Goal: Task Accomplishment & Management: Manage account settings

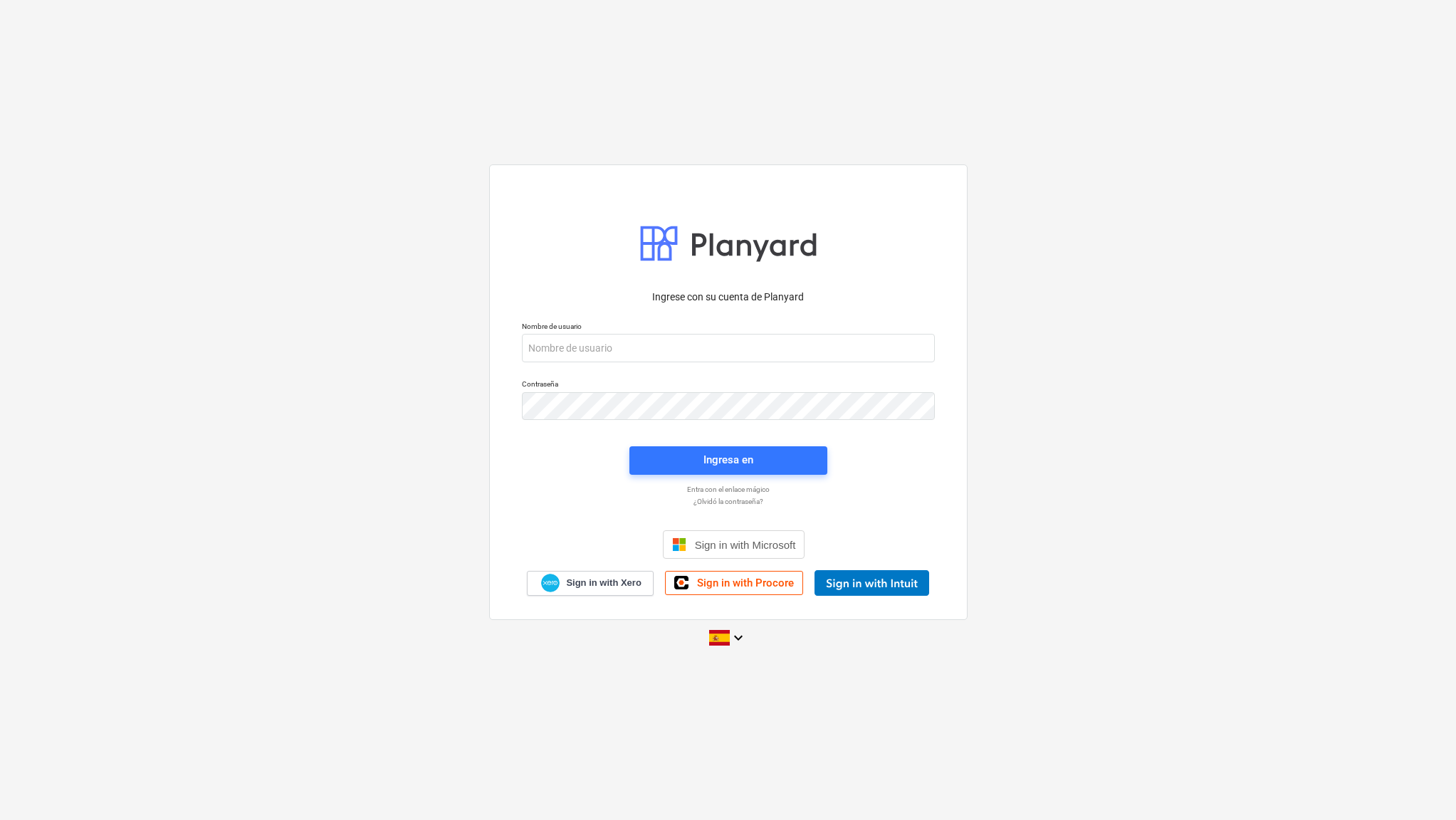
click at [476, 455] on div "Ingrese con su cuenta de Planyard Nombre de usuario Contraseña Ingresa en Entra…" at bounding box center [728, 410] width 1456 height 514
click at [589, 346] on input "email" at bounding box center [728, 347] width 413 height 29
type input "[EMAIL_ADDRESS][DOMAIN_NAME]"
click at [707, 463] on div "Ingresa en" at bounding box center [728, 459] width 50 height 19
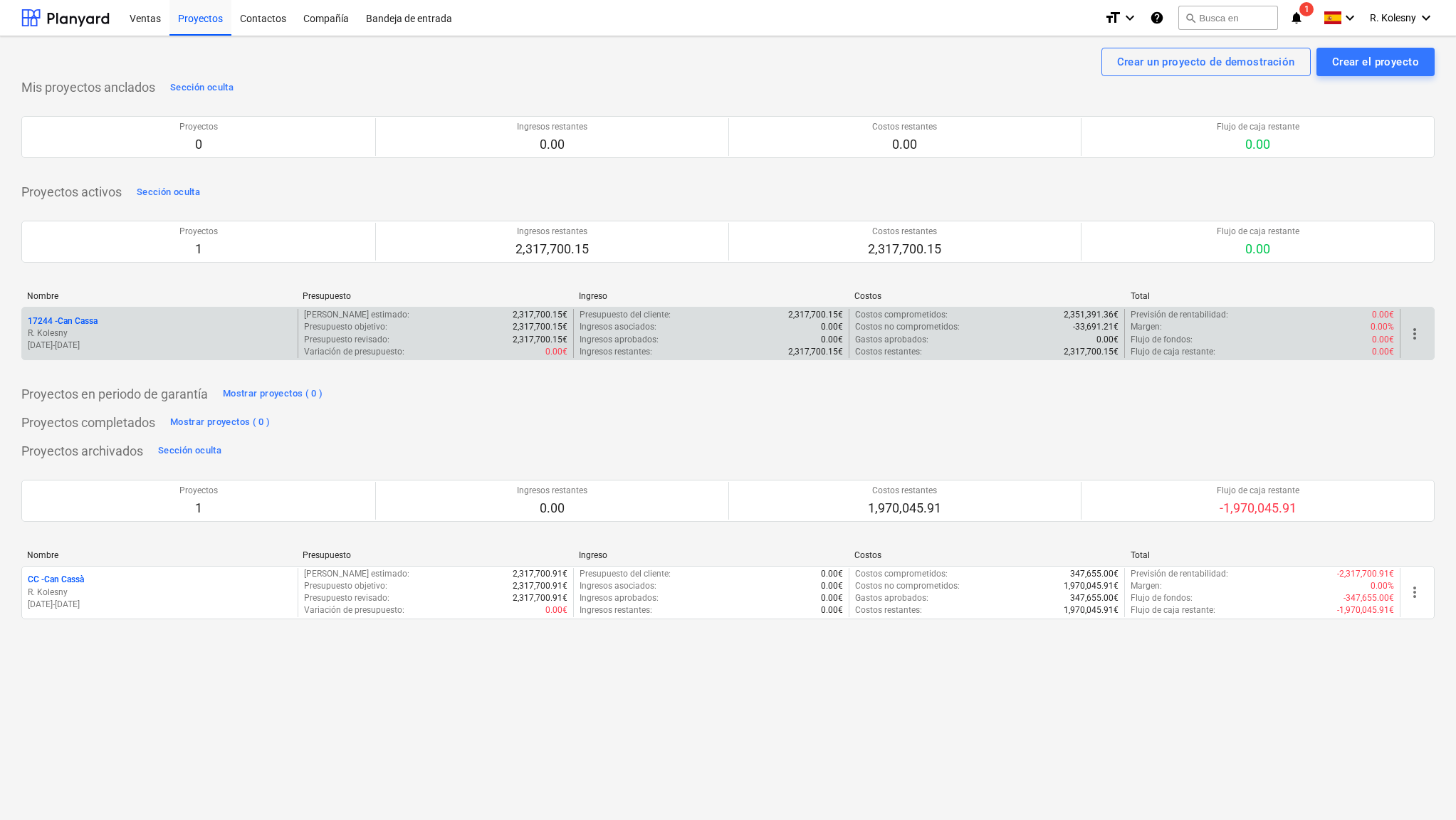
click at [73, 321] on p "17244 - Can Cassa" at bounding box center [62, 321] width 69 height 12
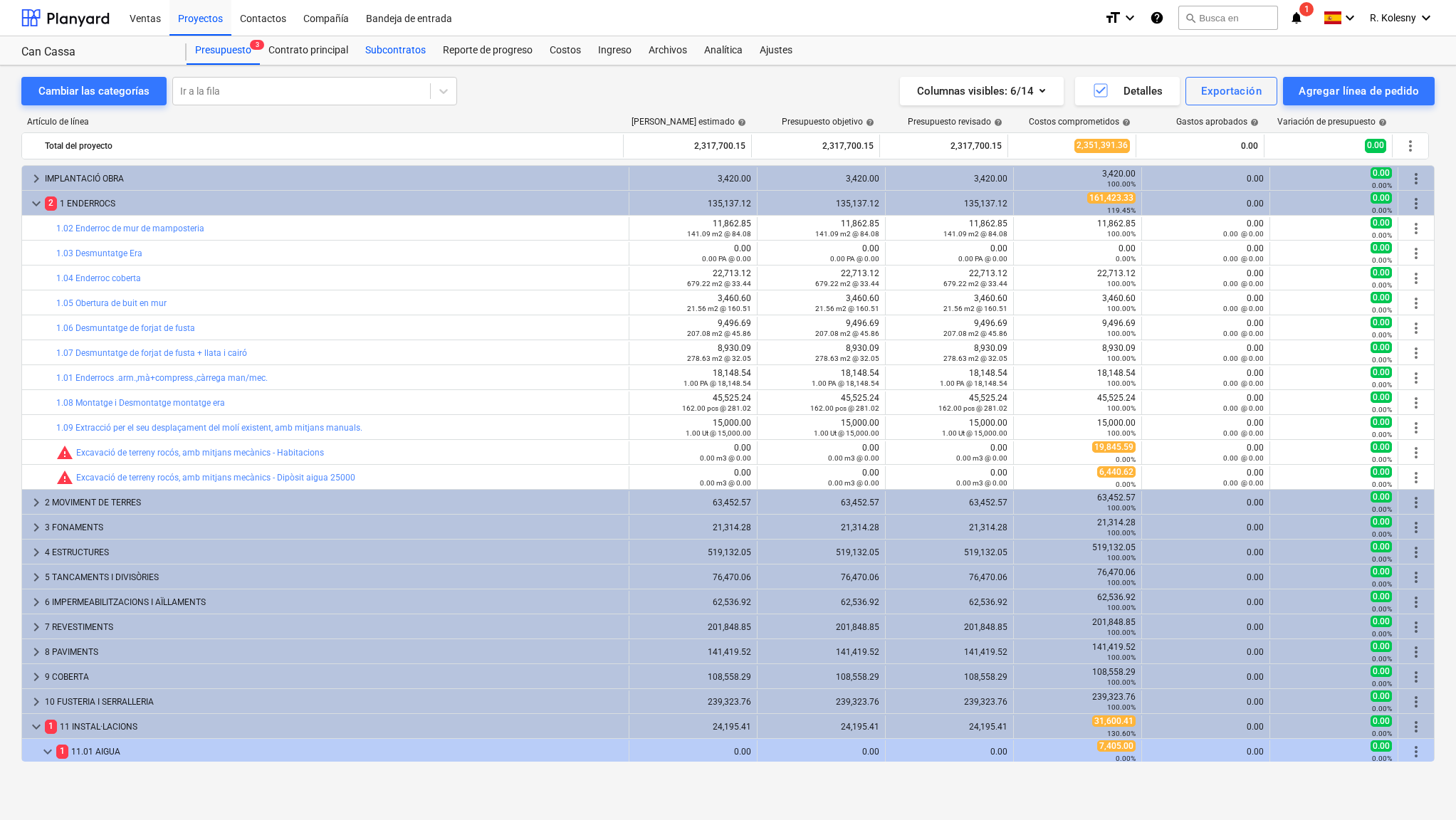
click at [394, 52] on div "Subcontratos" at bounding box center [395, 50] width 78 height 29
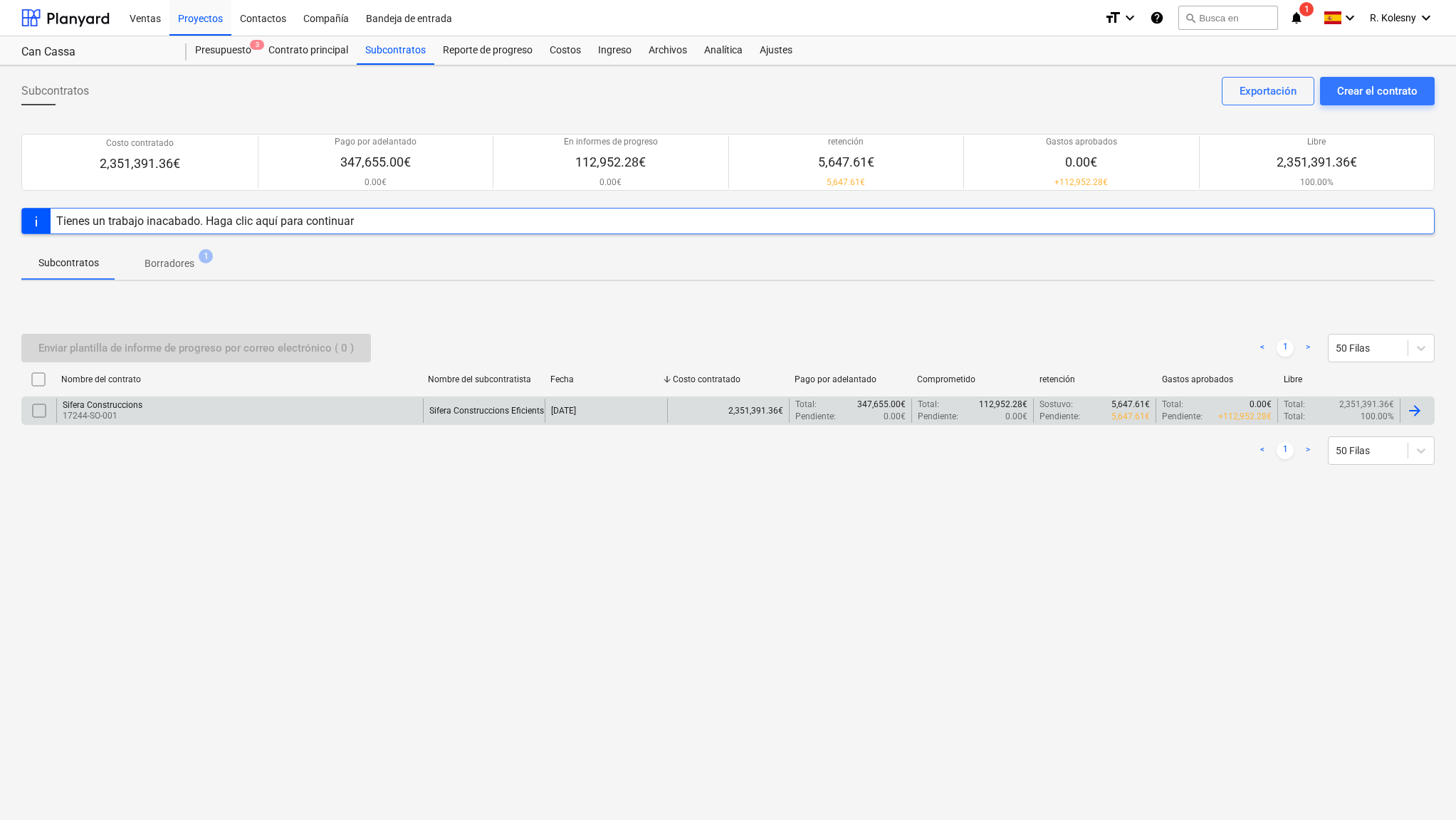
click at [108, 401] on div "Sifera Construccions" at bounding box center [103, 405] width 80 height 10
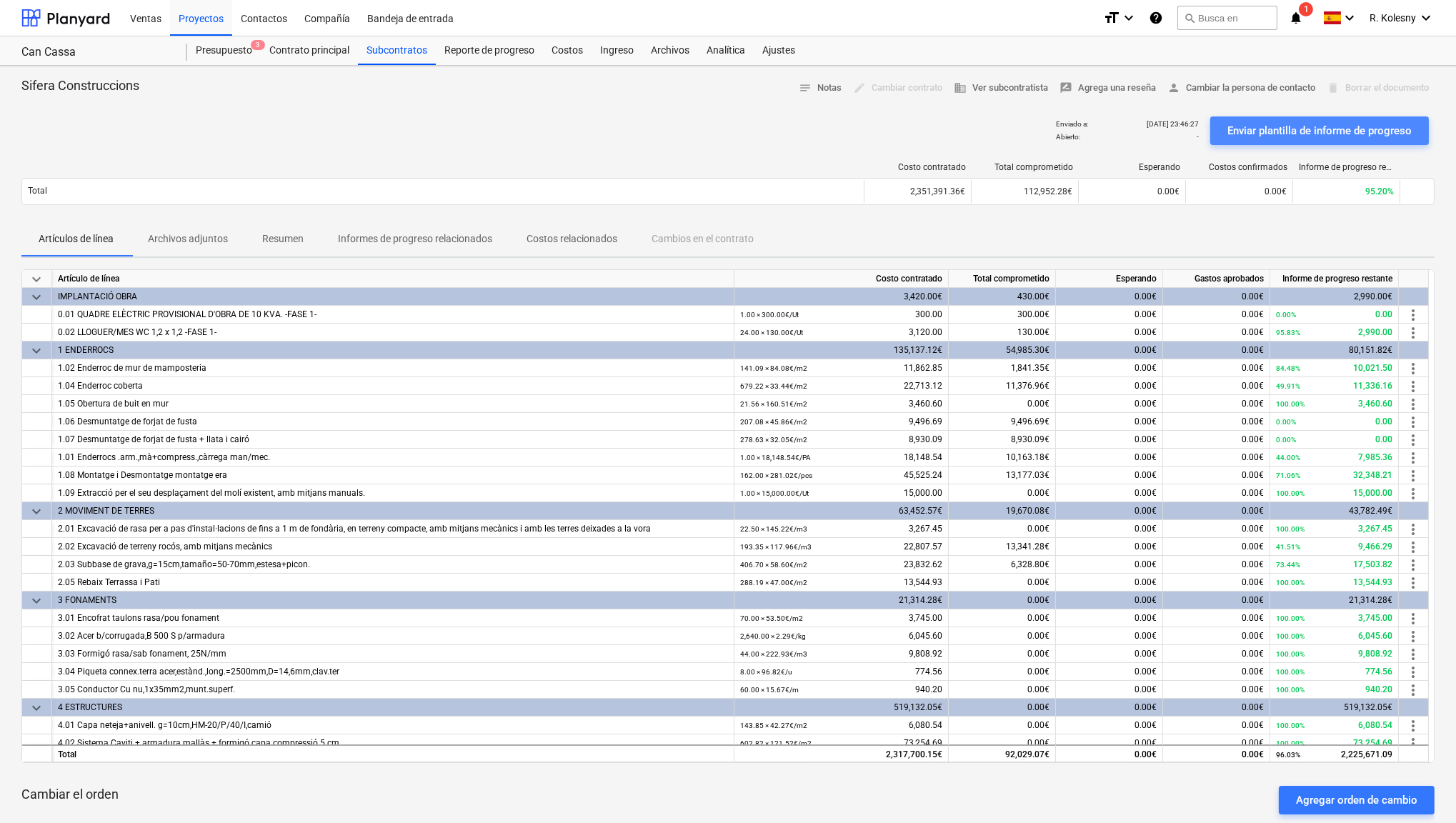
click at [1312, 128] on div "Enviar plantilla de informe de progreso" at bounding box center [1320, 130] width 185 height 19
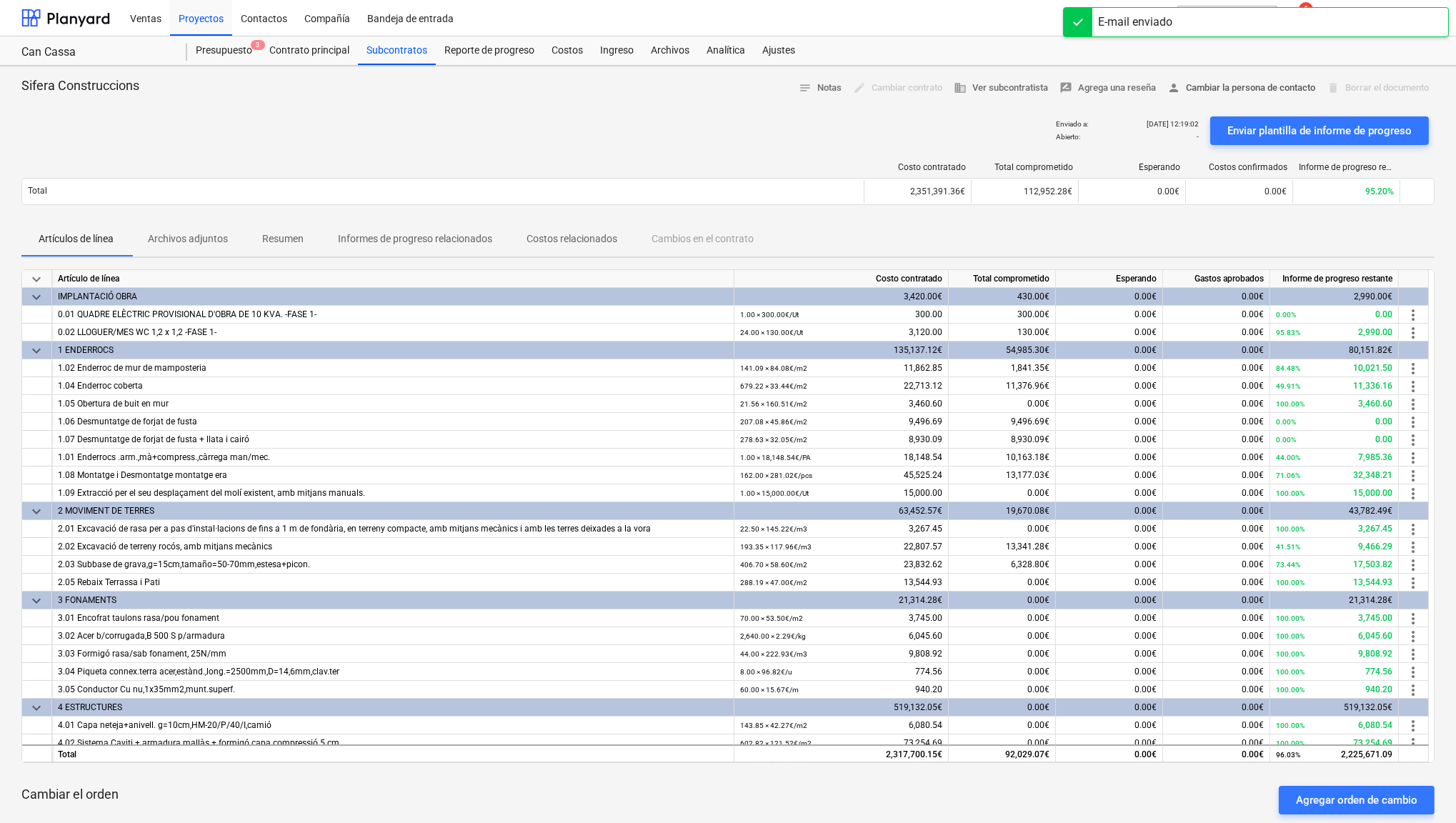
click at [1218, 88] on span "person Cambiar la persona de contacto" at bounding box center [1242, 89] width 148 height 16
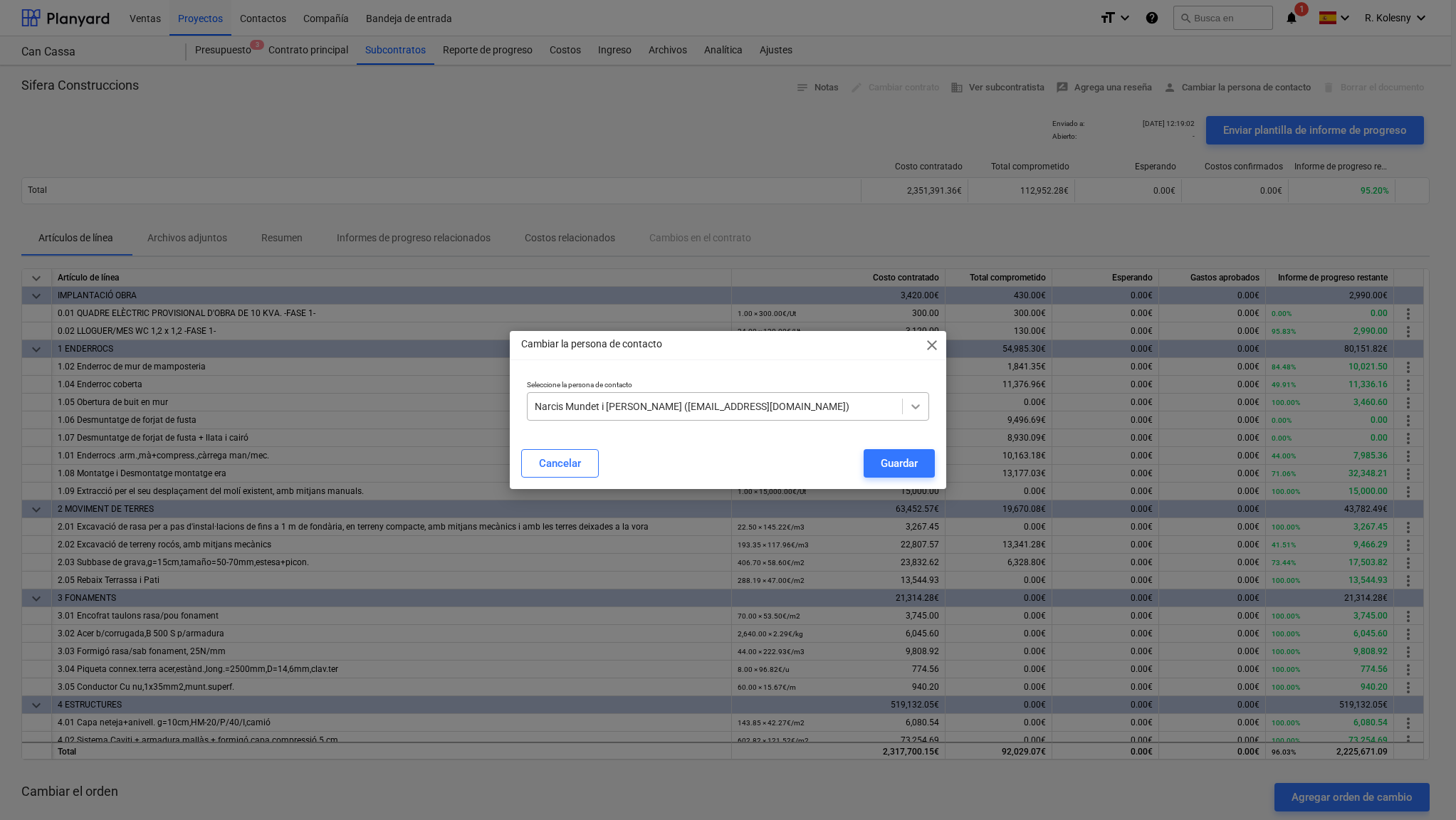
click at [919, 408] on icon at bounding box center [915, 406] width 14 height 14
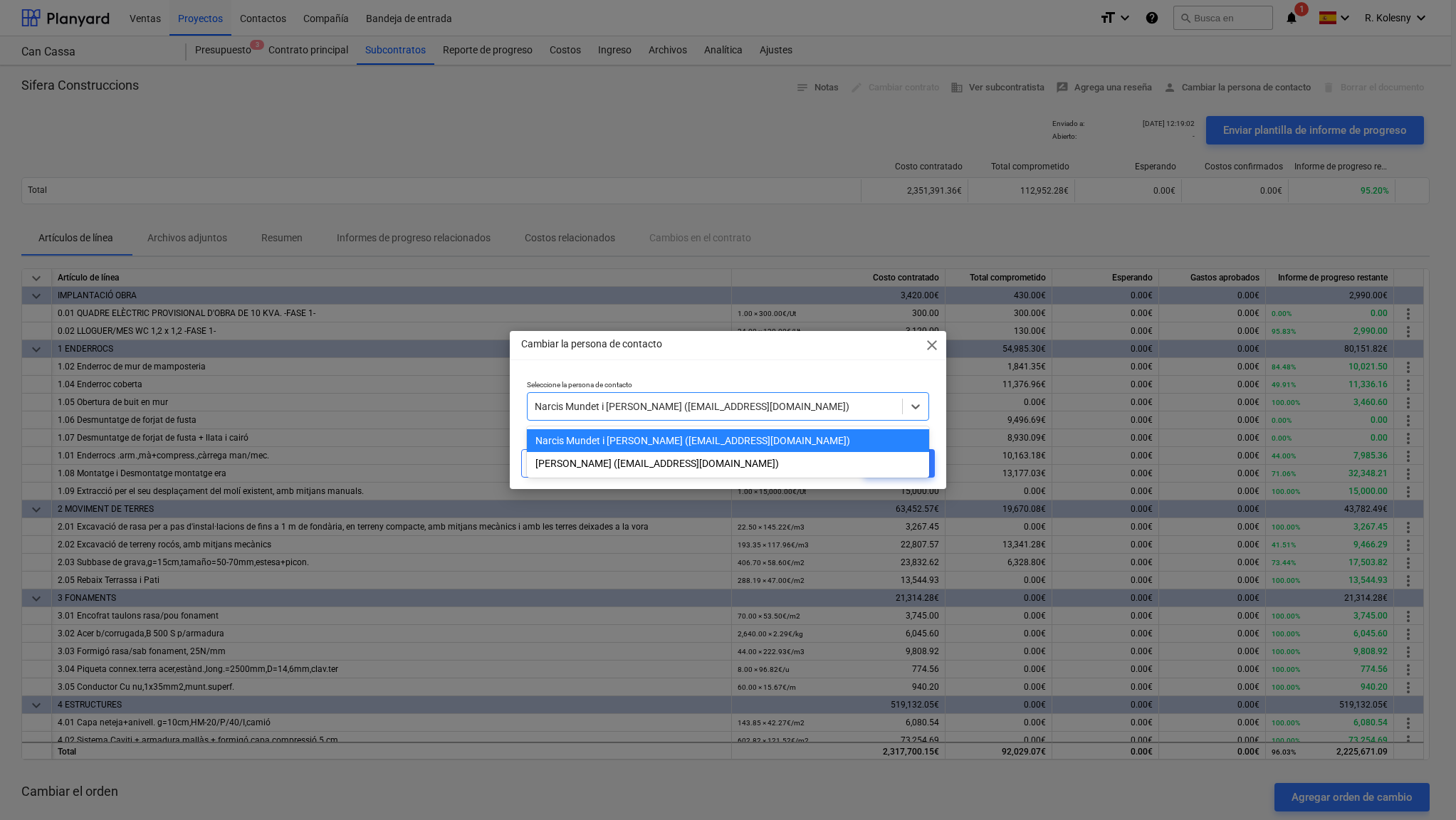
click at [813, 374] on div "Seleccione la persona de contacto option Narcis Mundet i [PERSON_NAME] ([EMAIL_…" at bounding box center [728, 401] width 414 height 52
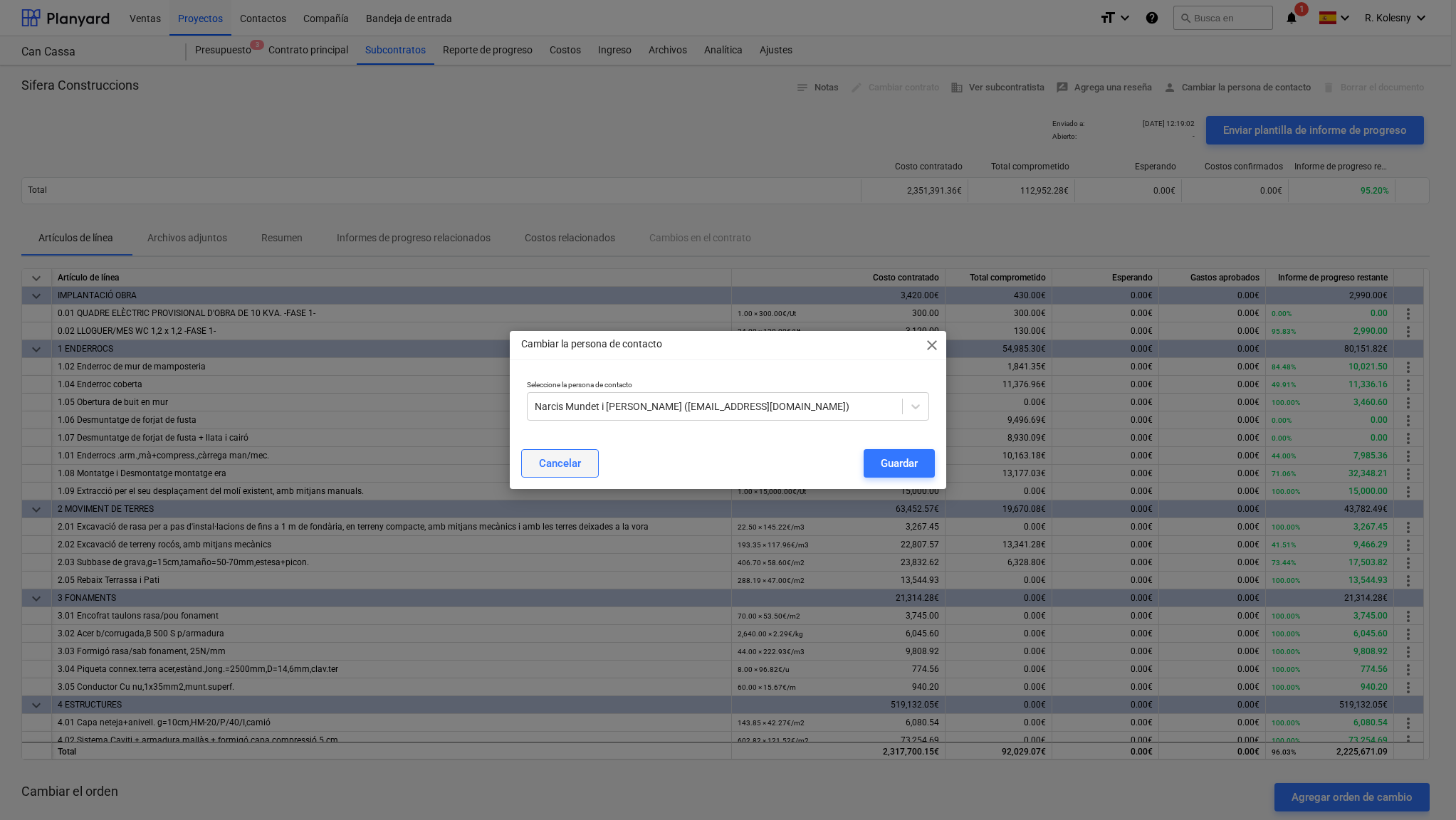
click at [568, 462] on div "Cancelar" at bounding box center [559, 463] width 42 height 19
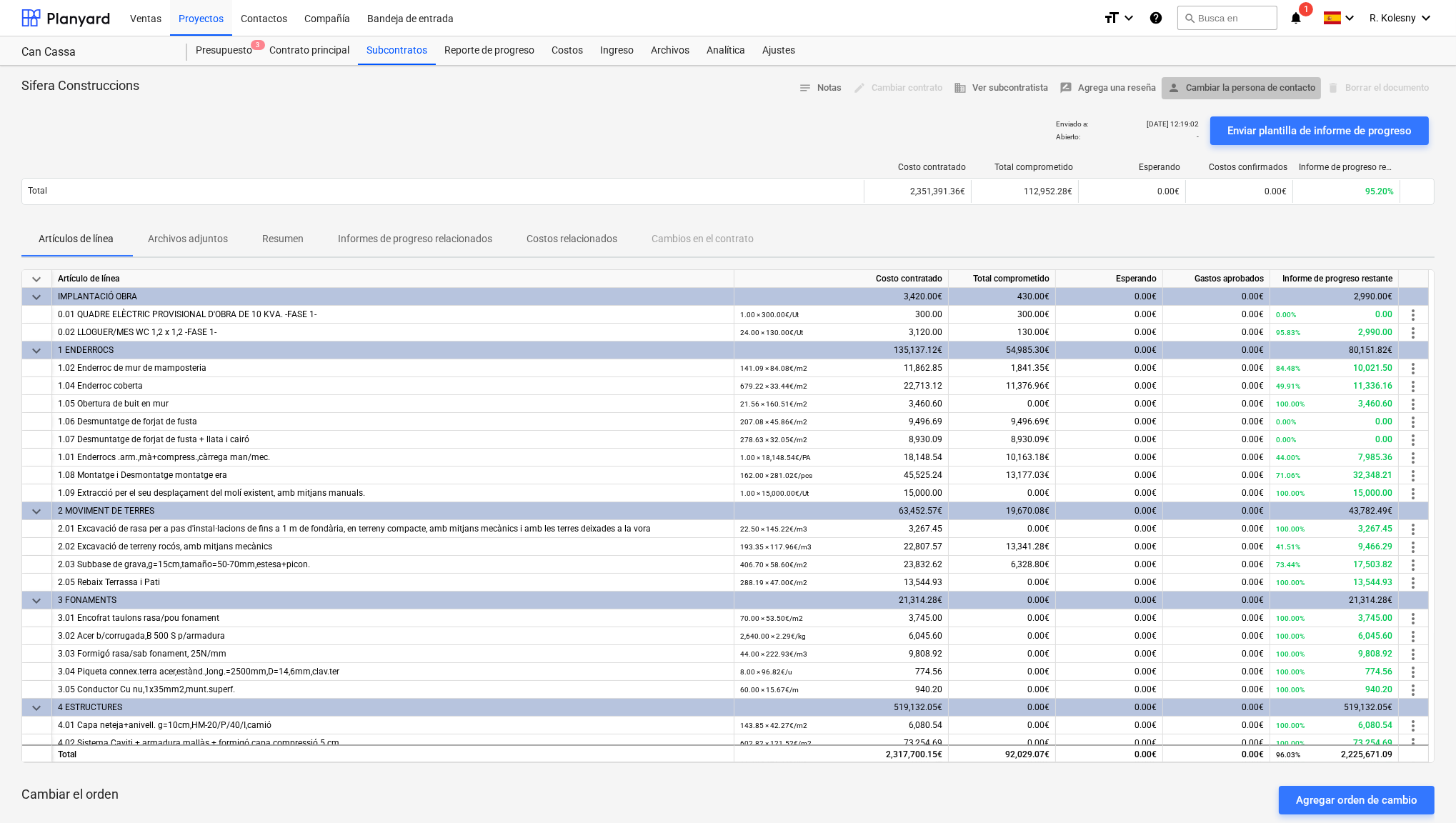
click at [1241, 85] on span "person Cambiar la persona de contacto" at bounding box center [1242, 89] width 148 height 16
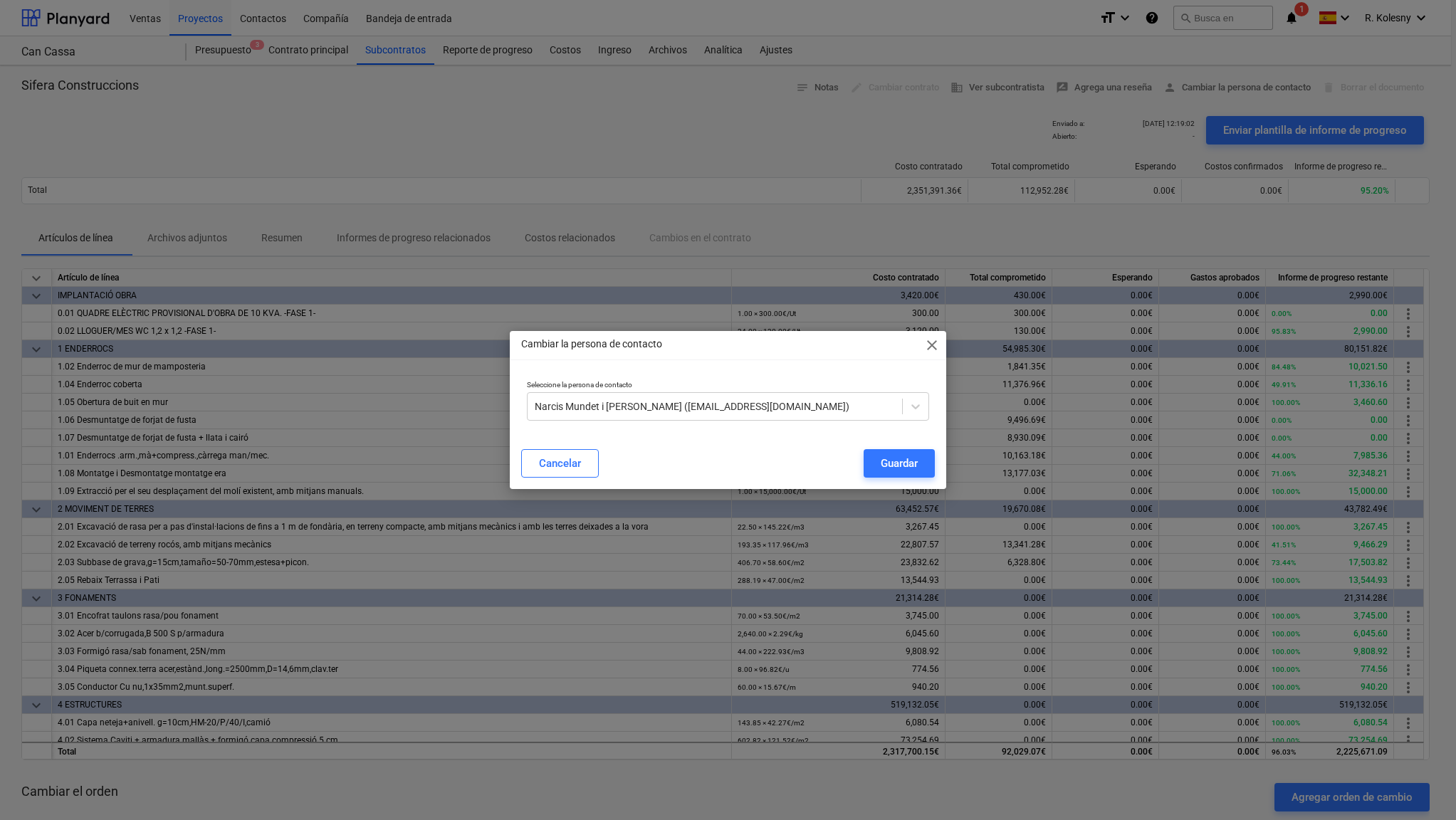
click at [927, 344] on span "close" at bounding box center [931, 345] width 17 height 17
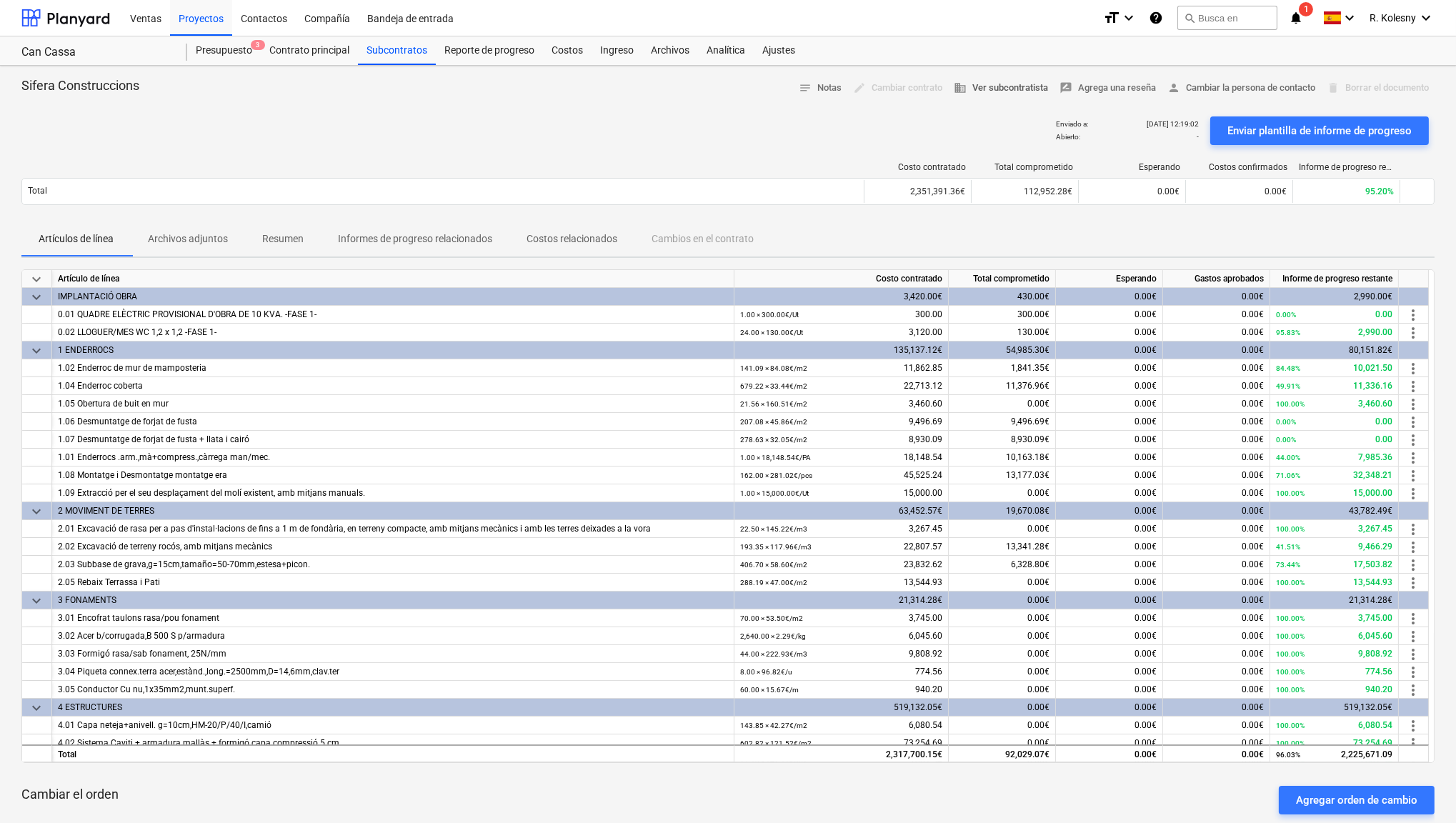
click at [985, 89] on span "business Ver subcontratista" at bounding box center [1000, 89] width 94 height 16
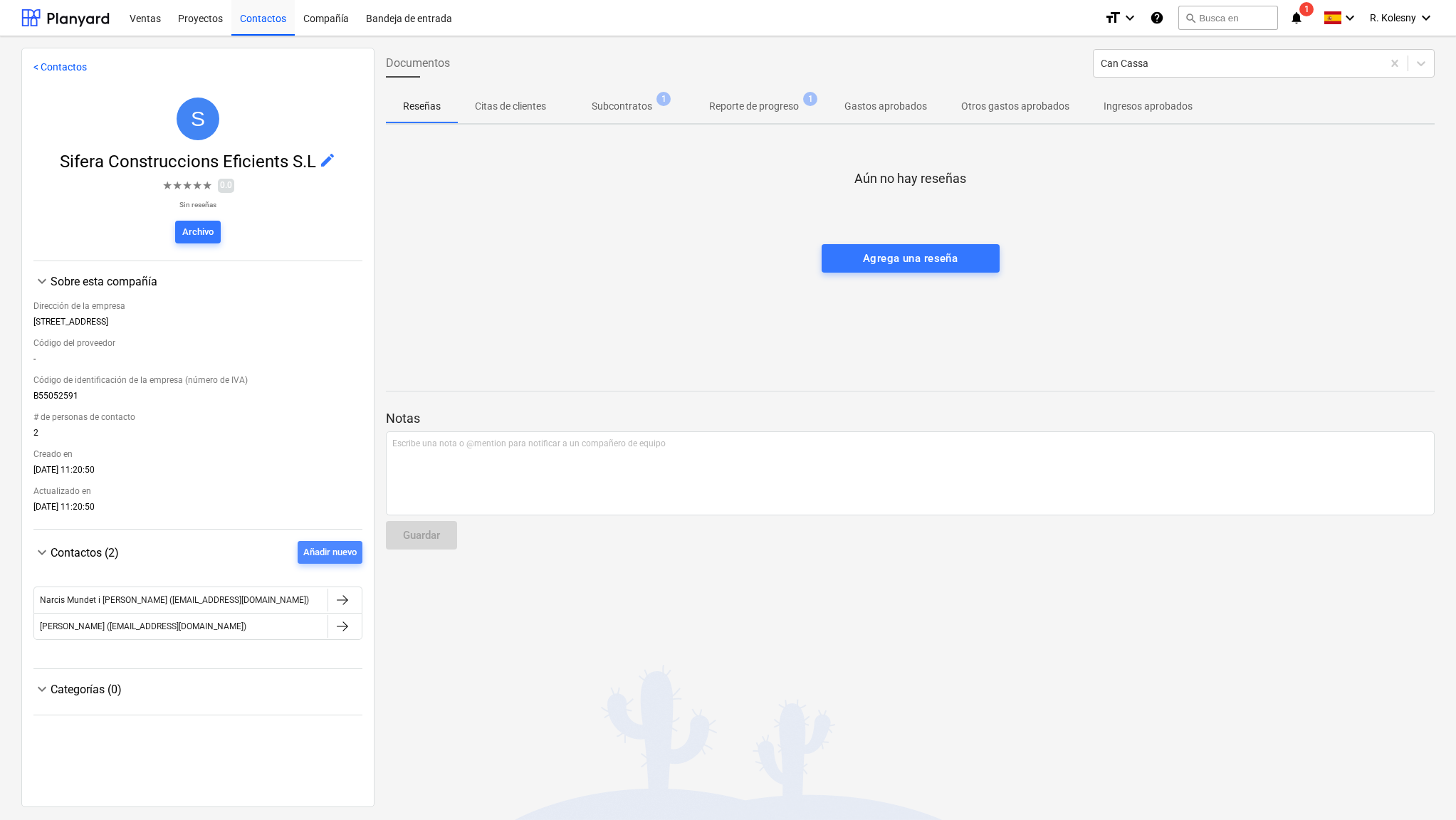
click at [325, 553] on div "Añadir nuevo" at bounding box center [329, 553] width 53 height 16
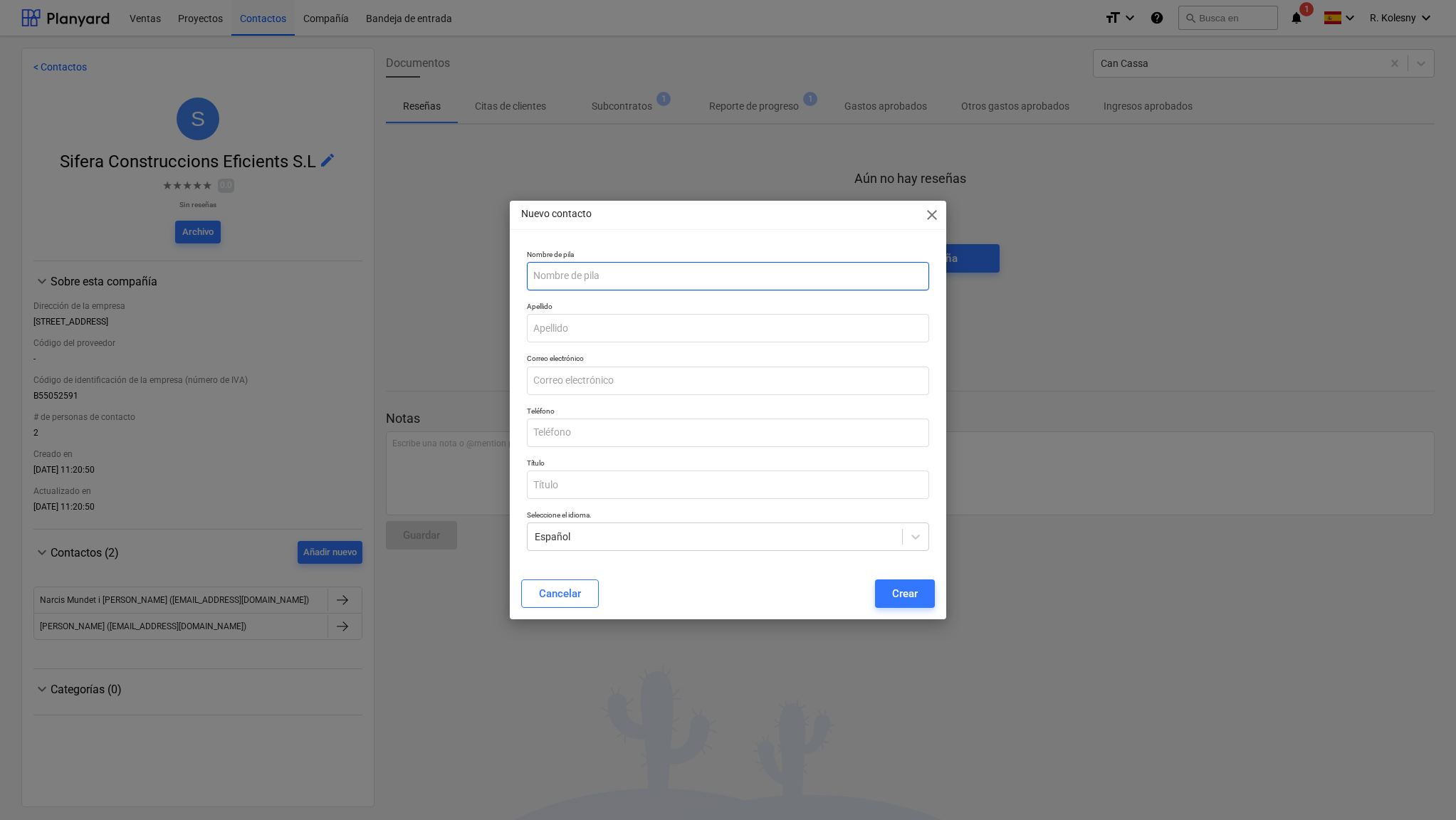
click at [580, 267] on input "text" at bounding box center [728, 276] width 403 height 29
type input "[PERSON_NAME]"
click at [574, 383] on input "email" at bounding box center [728, 380] width 403 height 29
paste input "[EMAIL_ADDRESS][DOMAIN_NAME]"
type input "[EMAIL_ADDRESS][DOMAIN_NAME]"
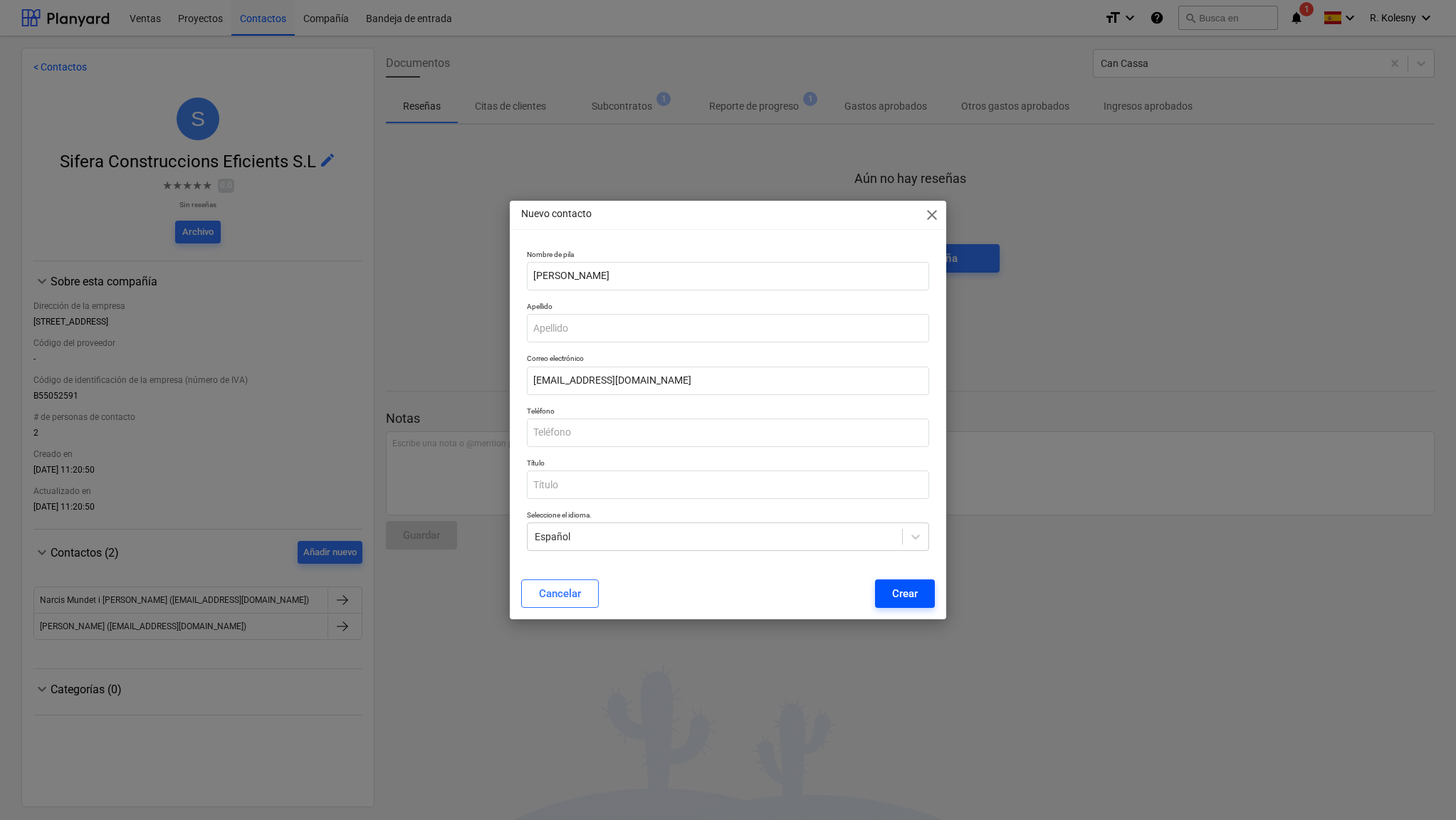
click at [912, 597] on div "Crear" at bounding box center [904, 594] width 25 height 19
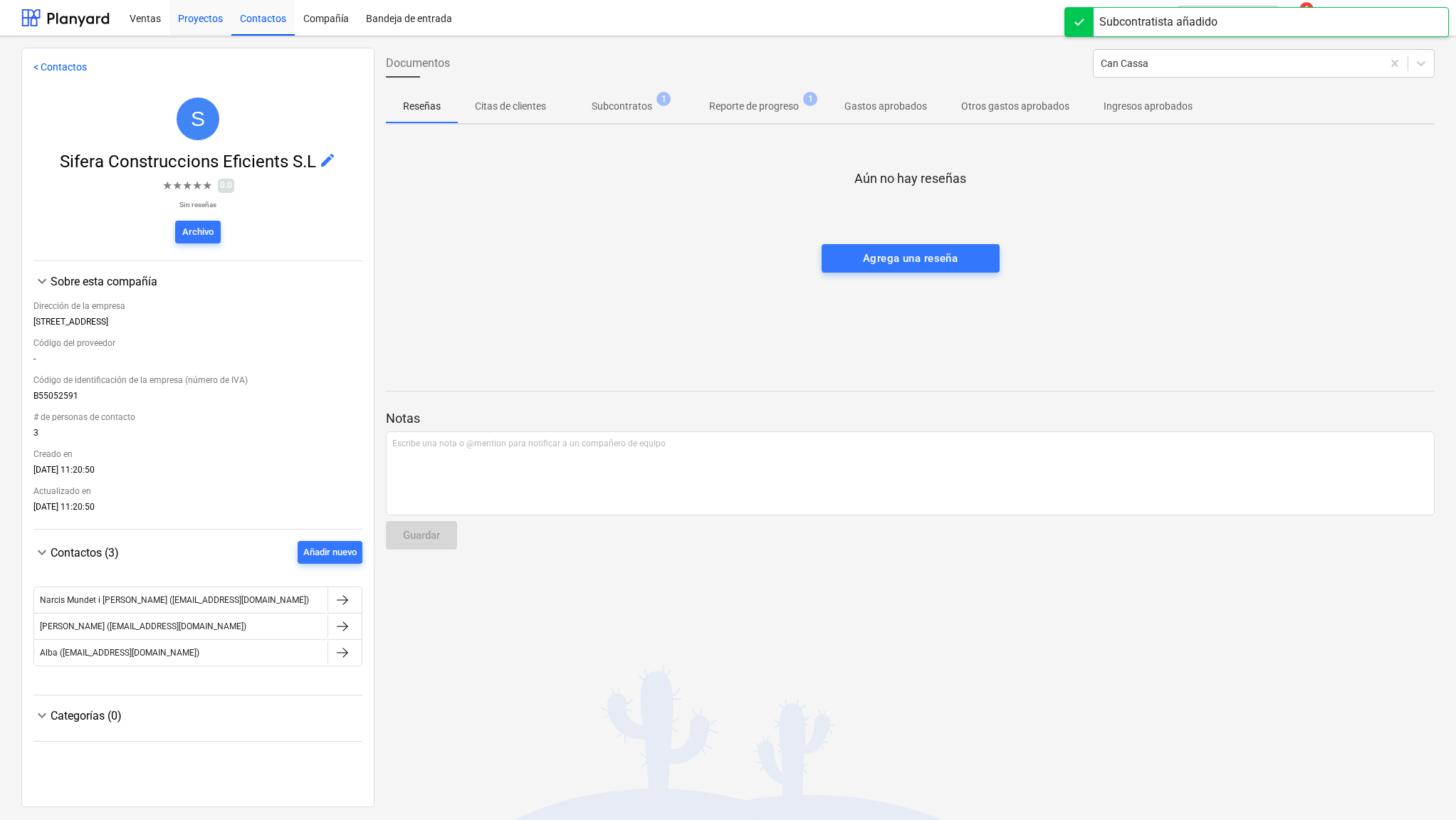
click at [195, 25] on div "Proyectos" at bounding box center [200, 17] width 62 height 36
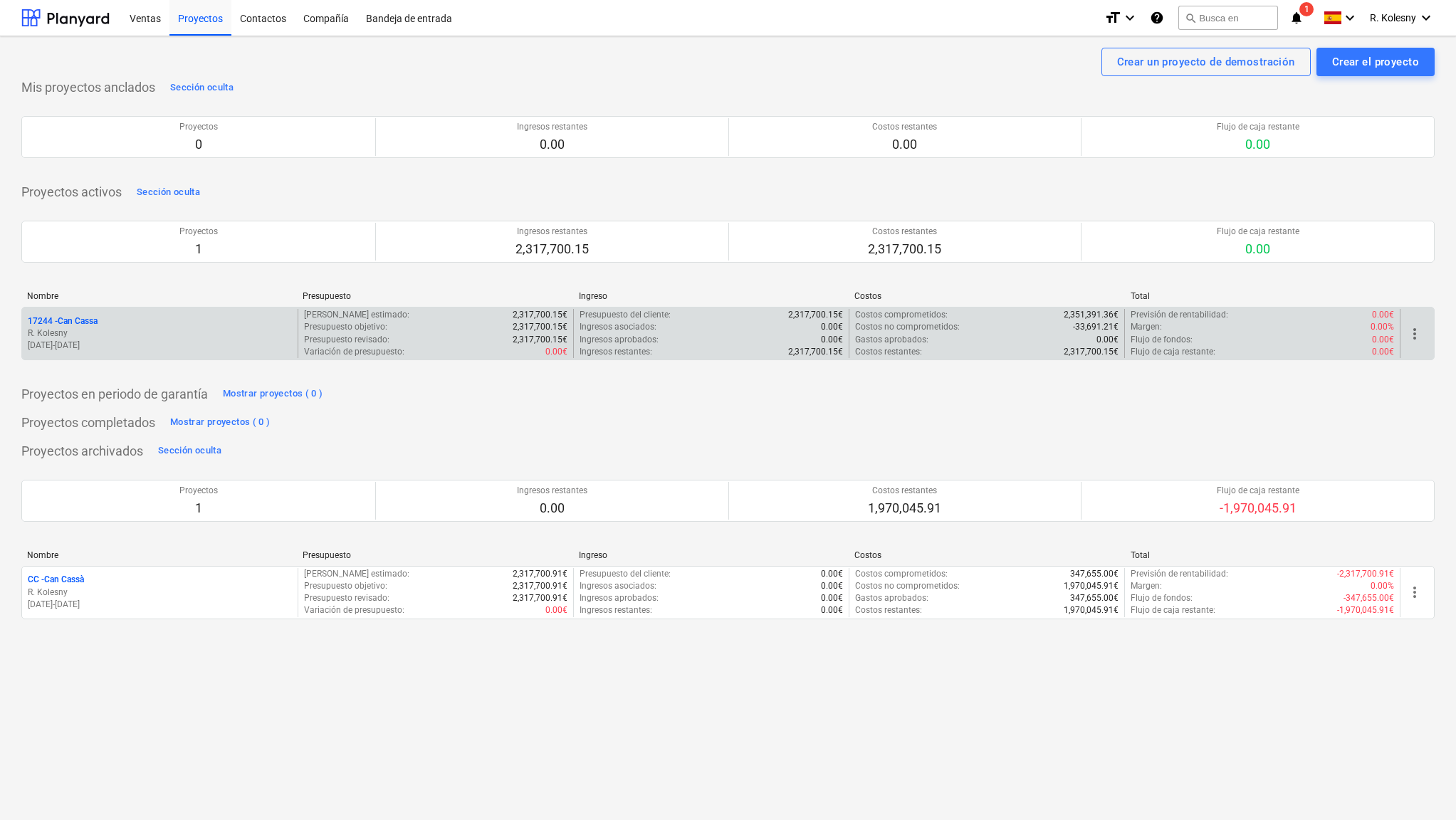
click at [77, 325] on p "17244 - Can Cassa" at bounding box center [62, 321] width 69 height 12
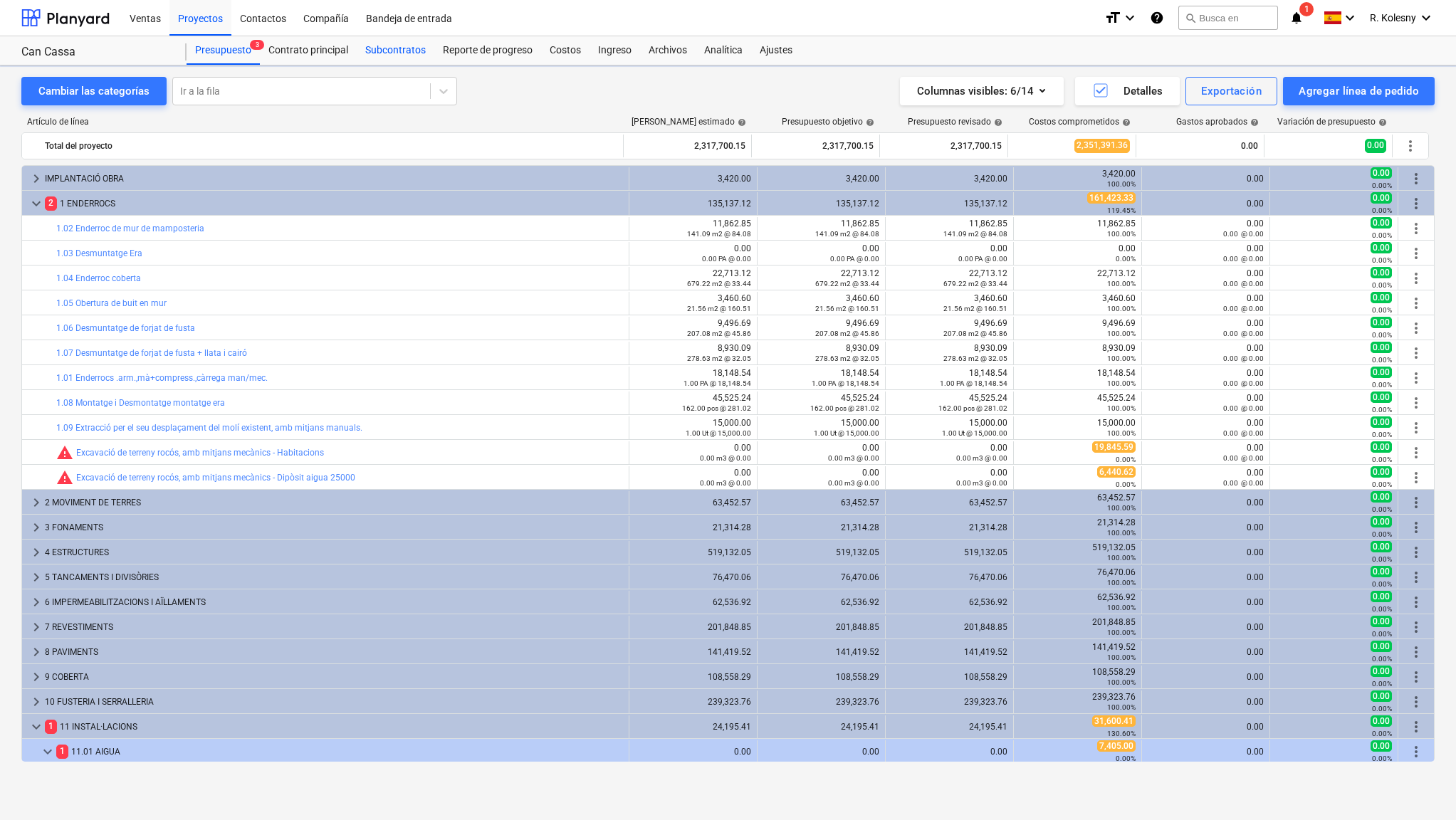
click at [377, 51] on div "Subcontratos" at bounding box center [395, 50] width 78 height 29
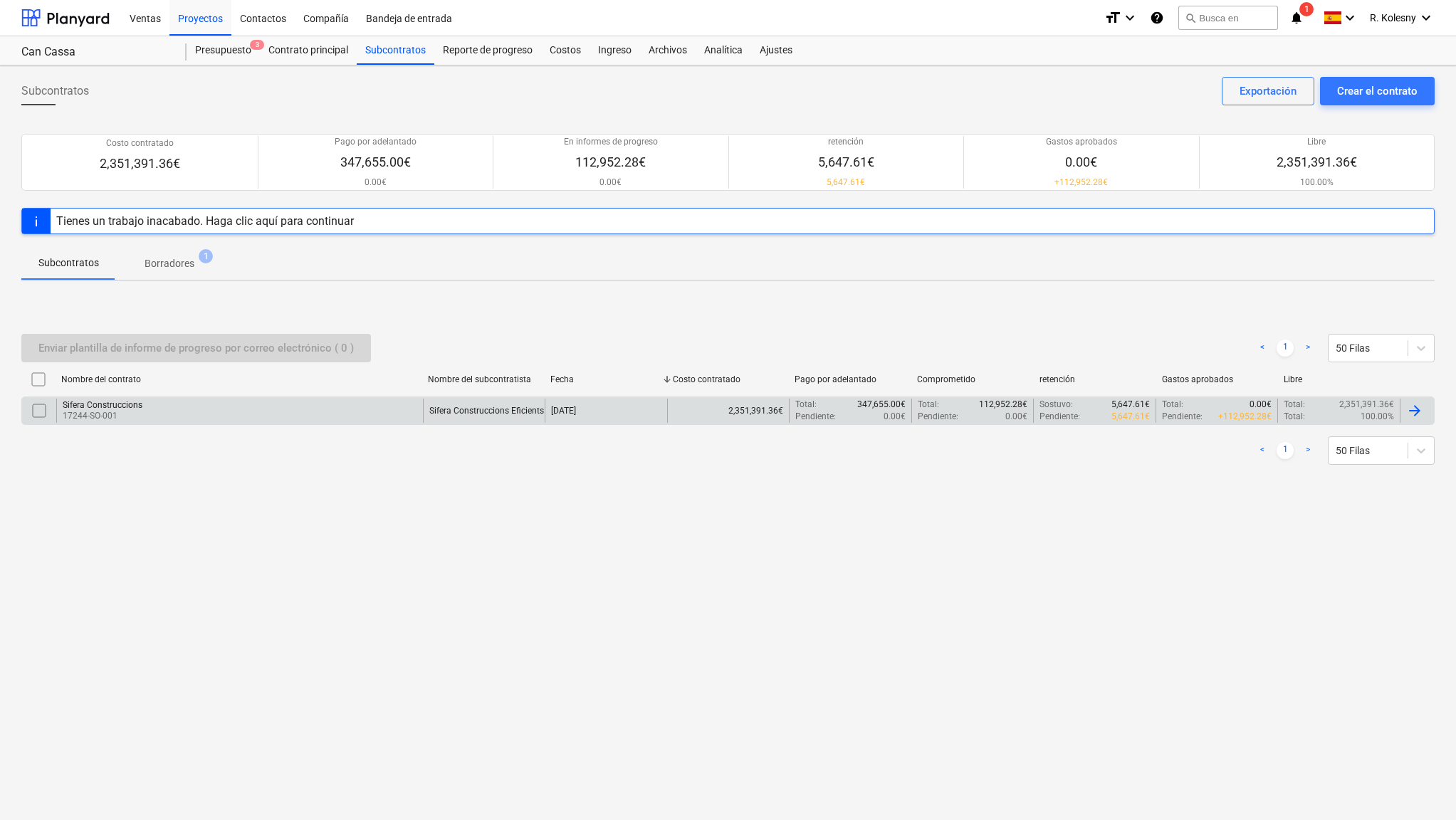
click at [102, 410] on p "17244-SO-001" at bounding box center [103, 416] width 80 height 12
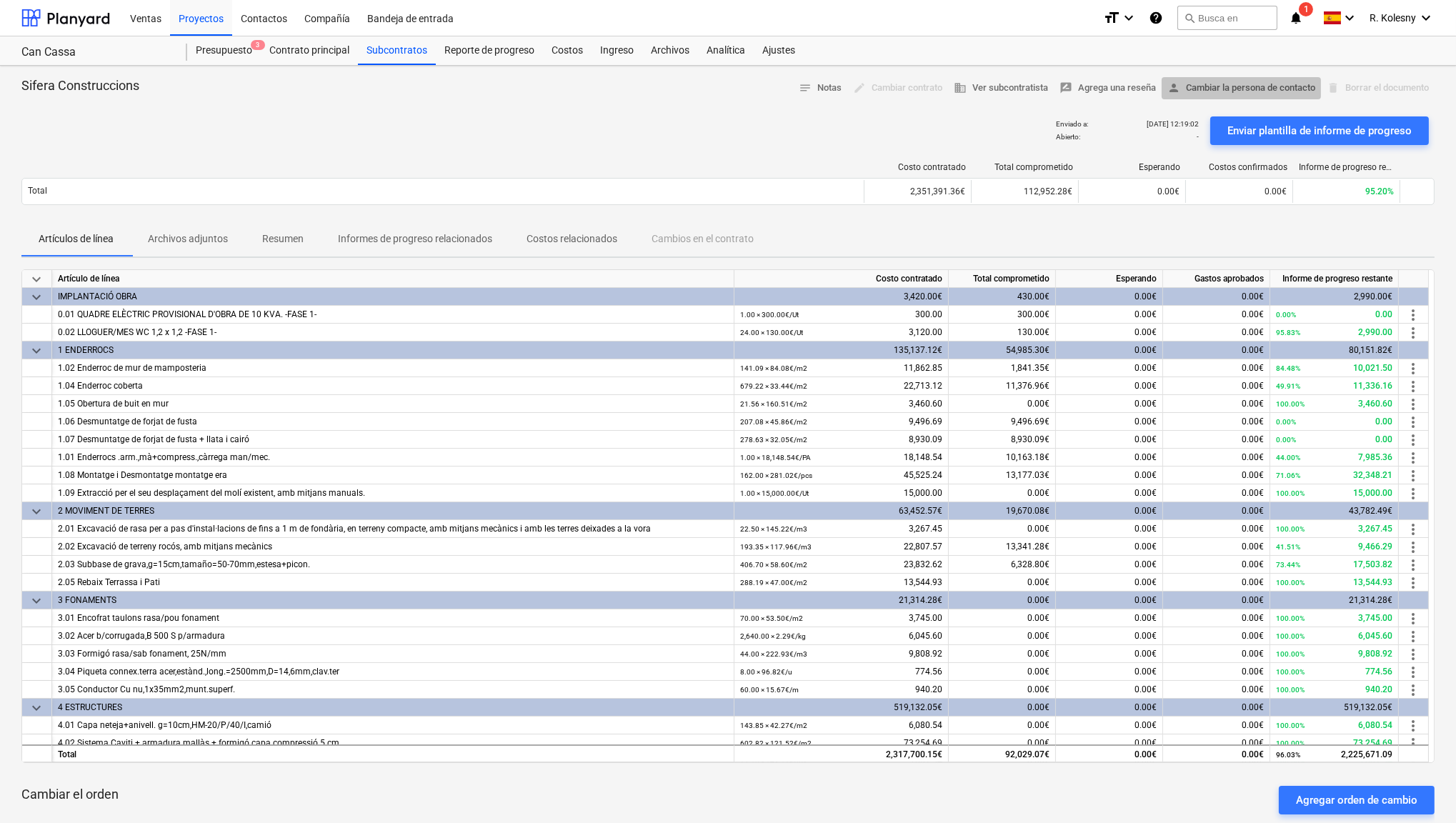
click at [1226, 82] on span "person Cambiar la persona de contacto" at bounding box center [1242, 89] width 148 height 16
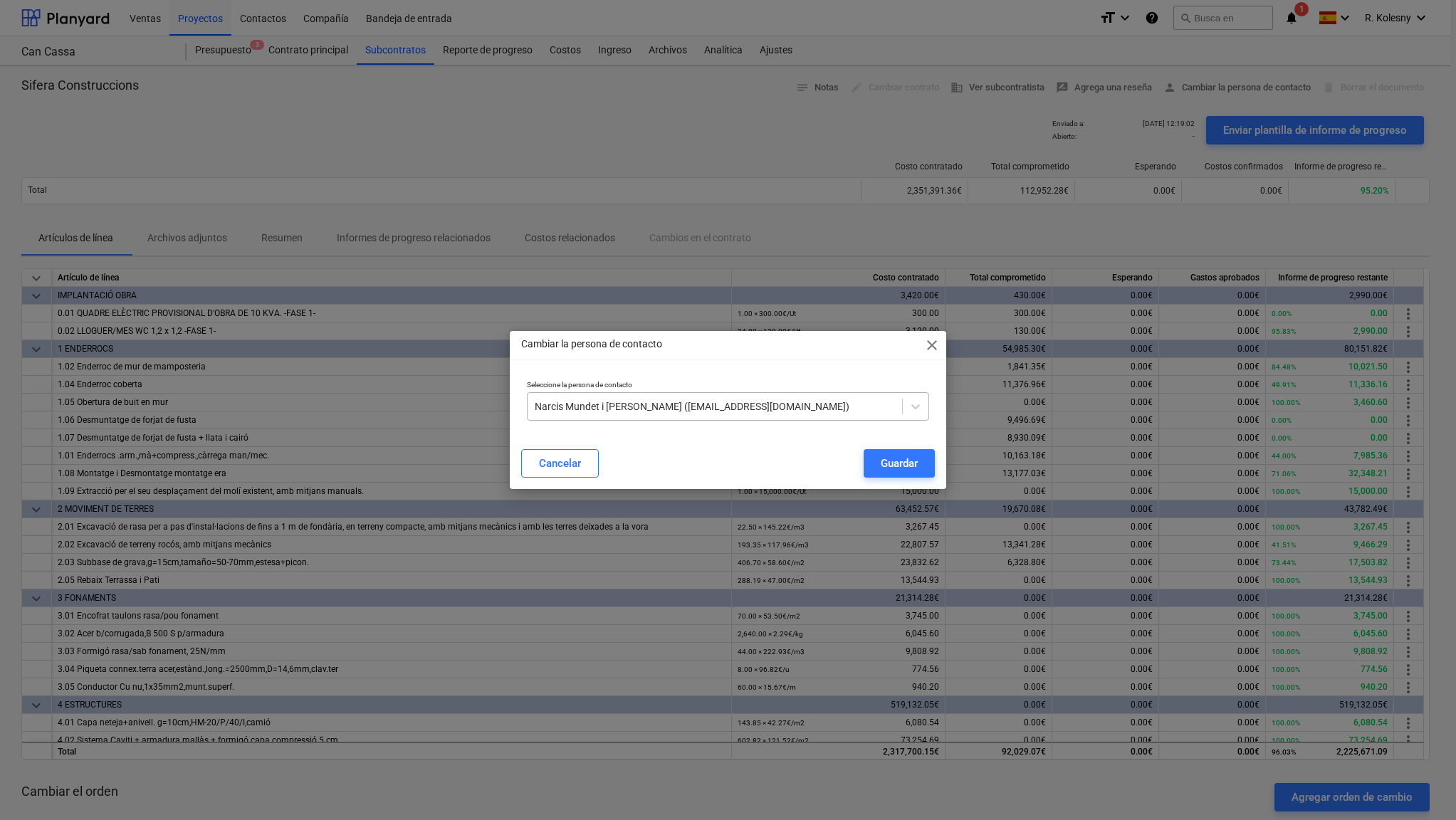
click at [757, 416] on div "Narcis Mundet i [PERSON_NAME] ([EMAIL_ADDRESS][DOMAIN_NAME])" at bounding box center [715, 406] width 375 height 20
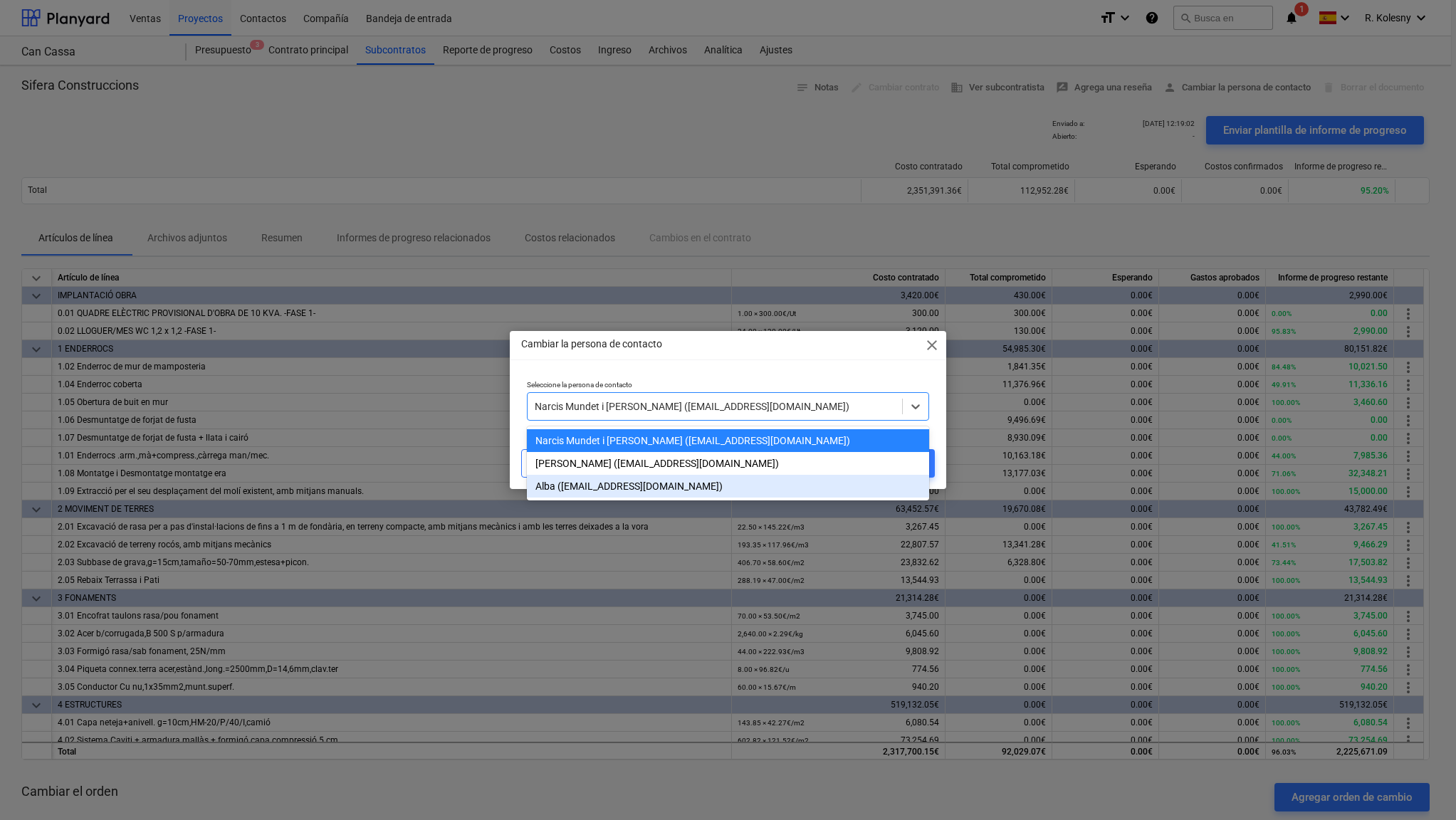
click at [739, 491] on div "Alba ([EMAIL_ADDRESS][DOMAIN_NAME])" at bounding box center [728, 486] width 403 height 23
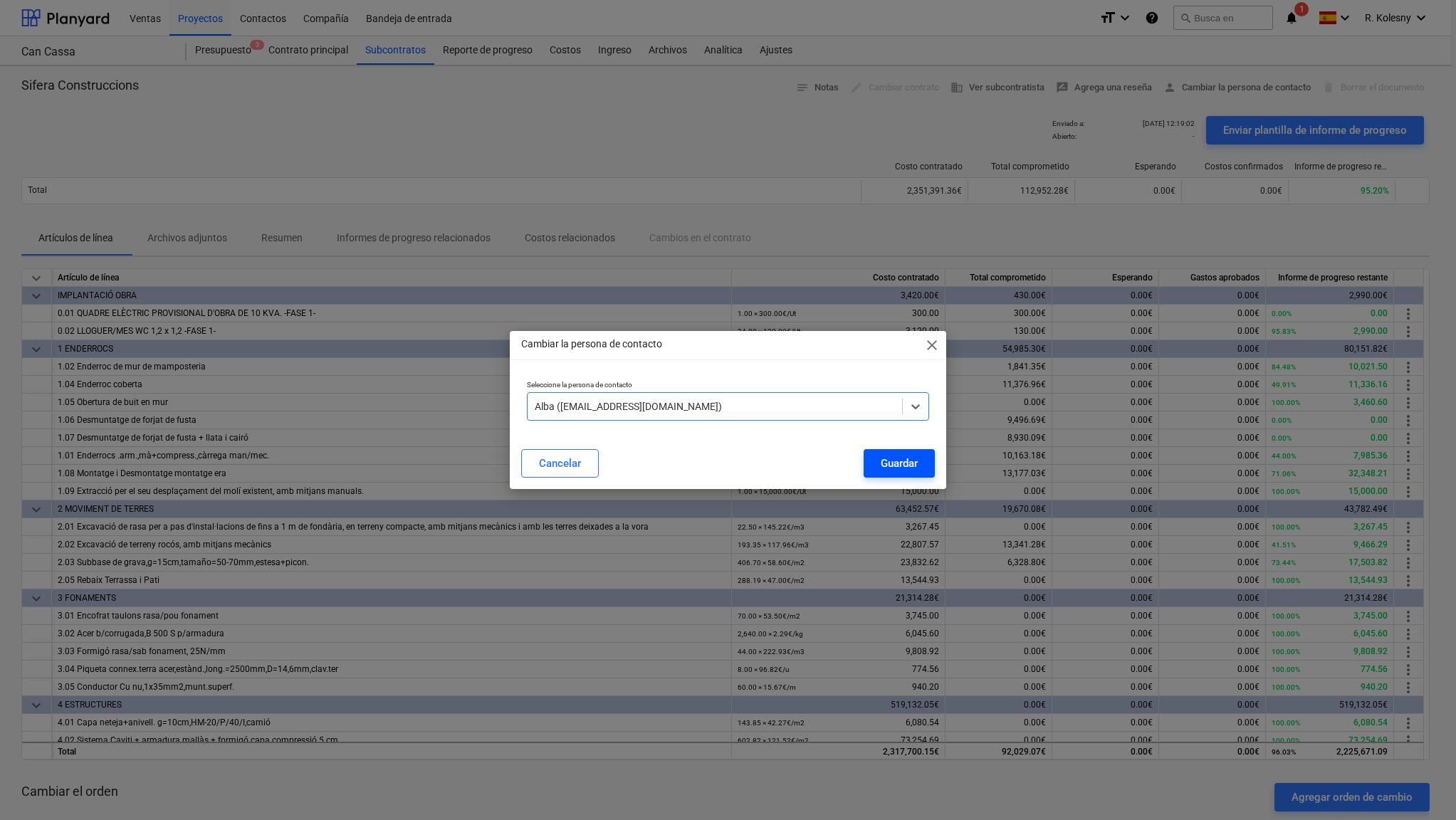
click at [895, 456] on div "Guardar" at bounding box center [898, 463] width 37 height 19
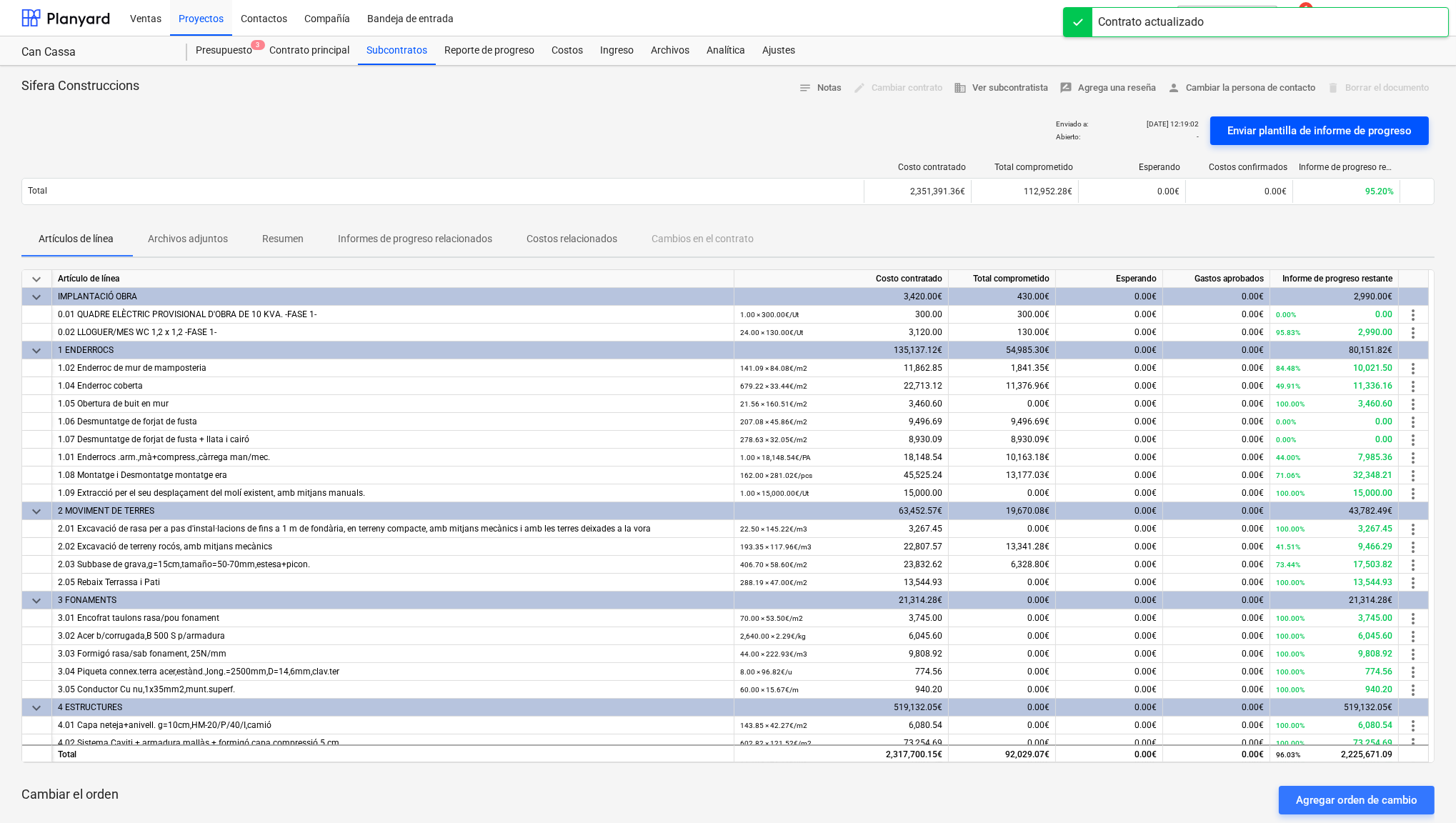
click at [1260, 121] on div "Enviar plantilla de informe de progreso" at bounding box center [1320, 130] width 185 height 19
